Goal: Task Accomplishment & Management: Use online tool/utility

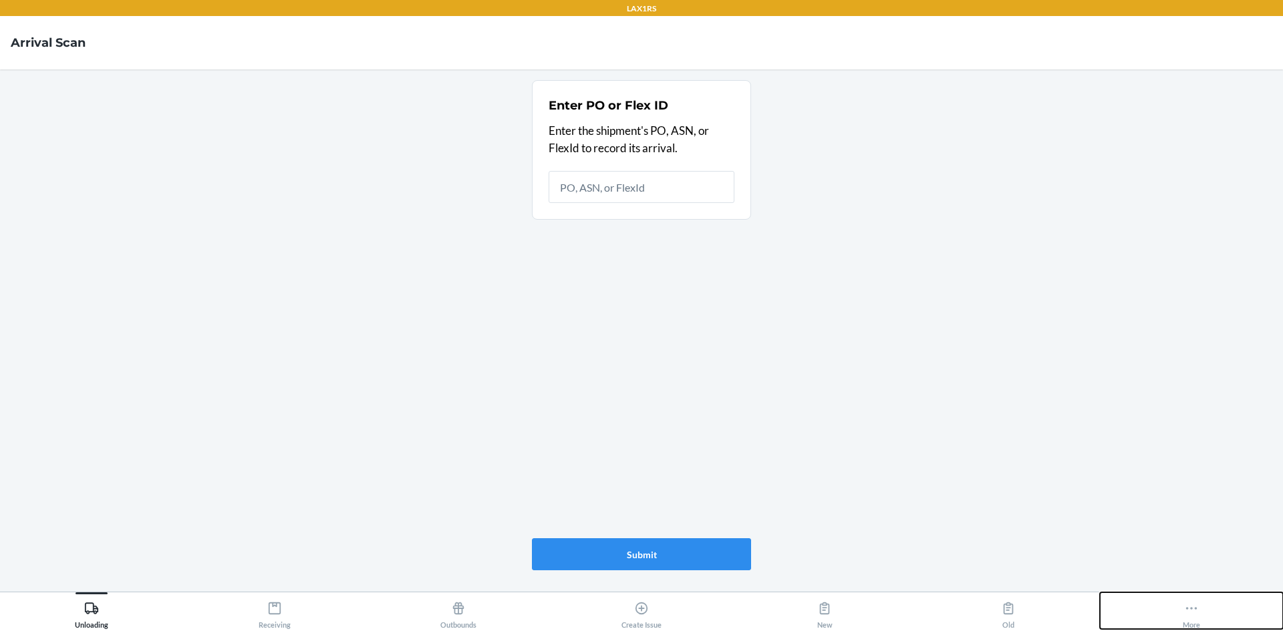
click at [1182, 609] on div "More" at bounding box center [1190, 612] width 17 height 33
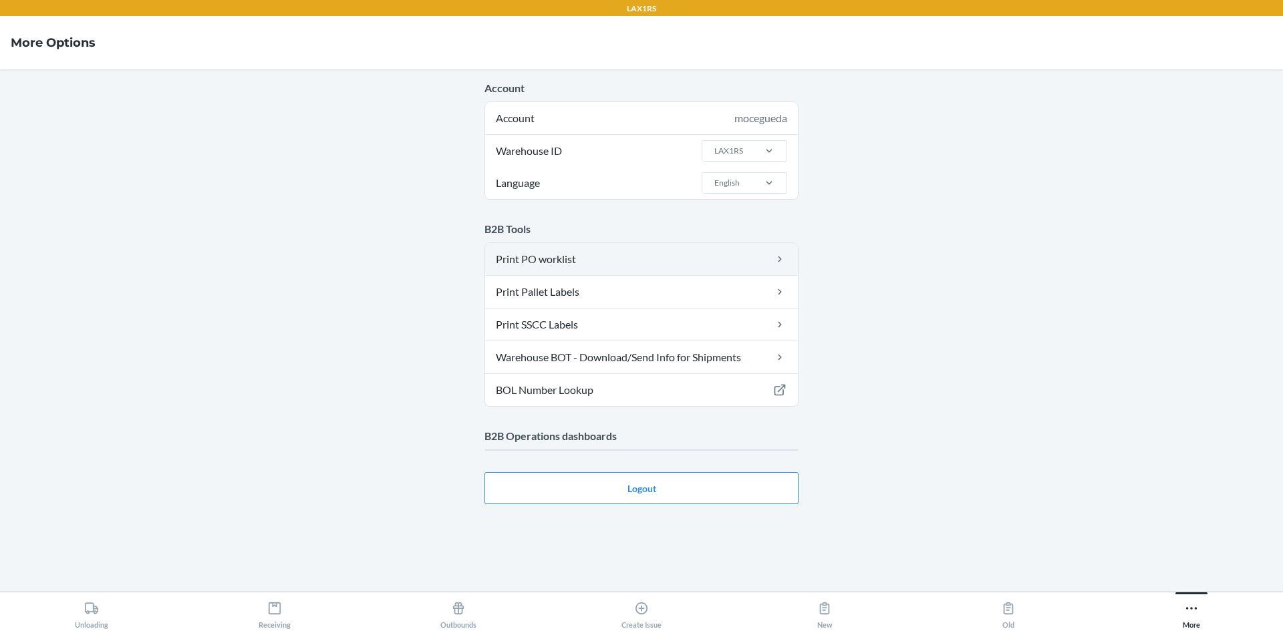
click at [650, 253] on link "Print PO worklist" at bounding box center [641, 259] width 313 height 32
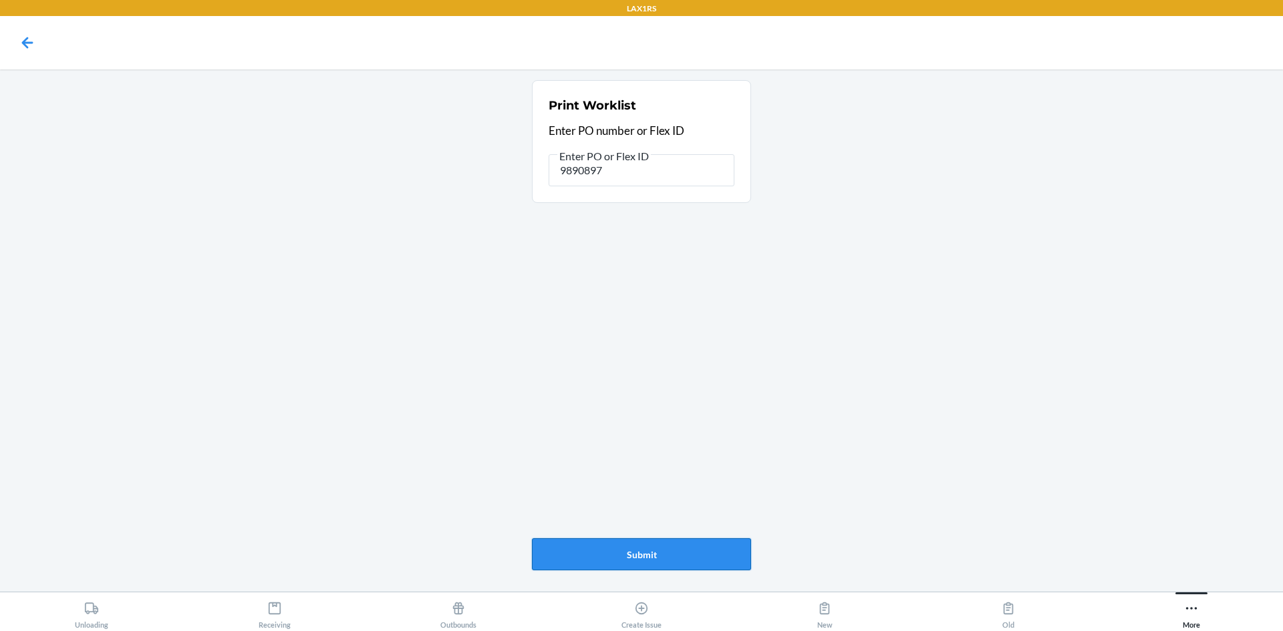
type input "9890897"
click at [630, 546] on button "Submit" at bounding box center [641, 554] width 219 height 32
click at [1187, 607] on icon at bounding box center [1191, 608] width 15 height 15
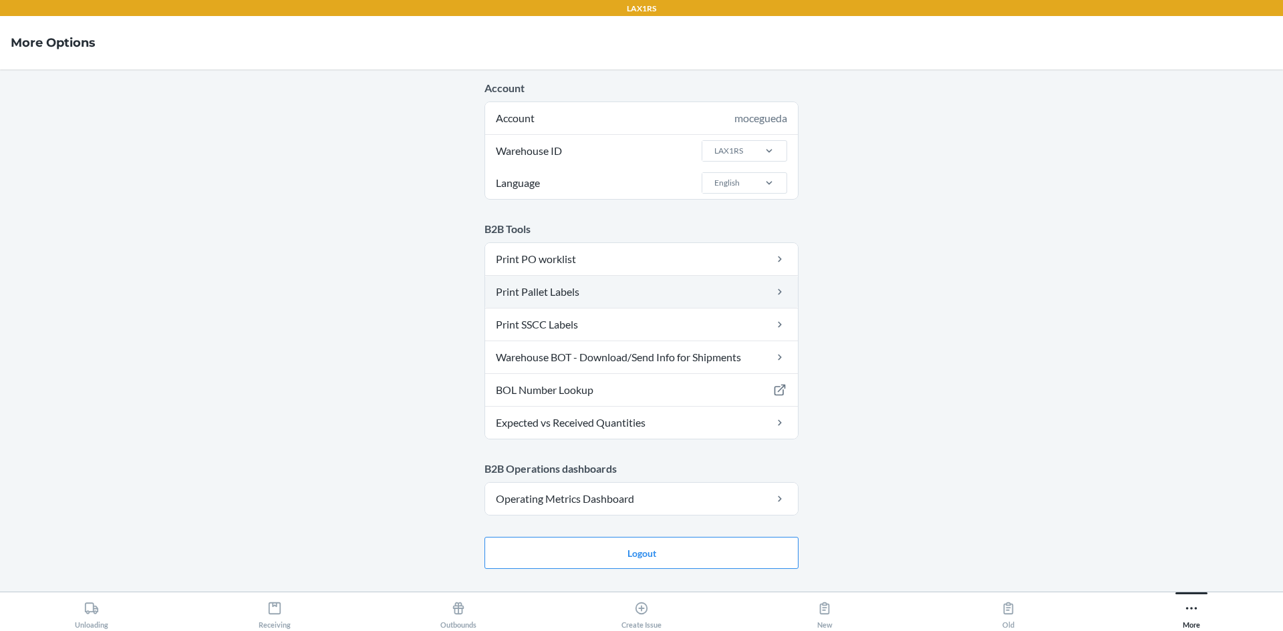
click at [628, 295] on link "Print Pallet Labels" at bounding box center [641, 292] width 313 height 32
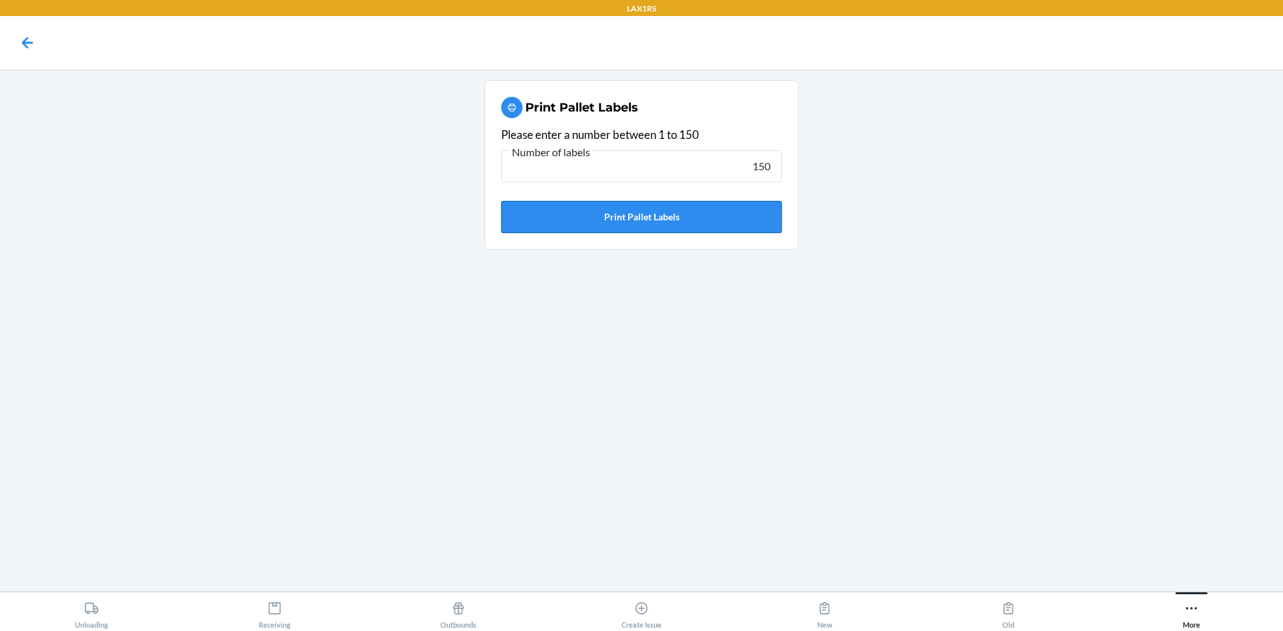
type input "150"
click at [685, 216] on button "Print Pallet Labels" at bounding box center [641, 217] width 281 height 32
